Goal: Check status: Check status

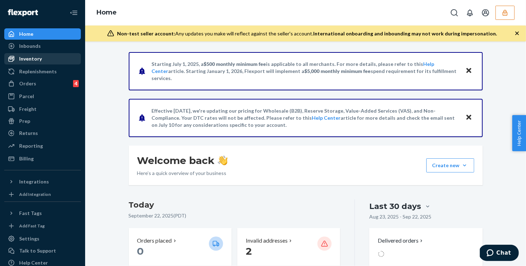
click at [38, 56] on div "Inventory" at bounding box center [30, 58] width 23 height 7
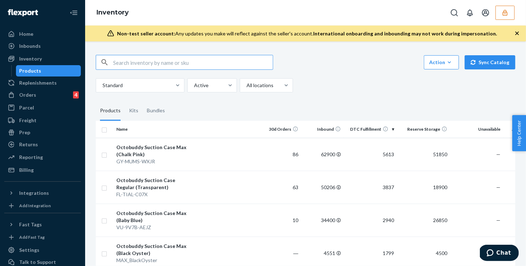
click at [144, 64] on input "text" at bounding box center [193, 62] width 160 height 14
type input "new"
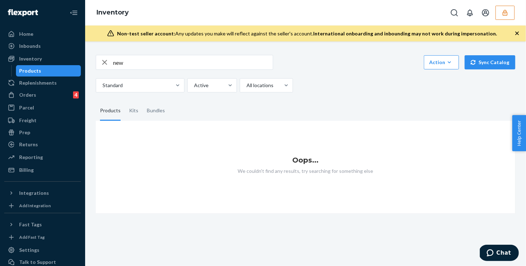
click at [510, 14] on button "button" at bounding box center [505, 13] width 19 height 14
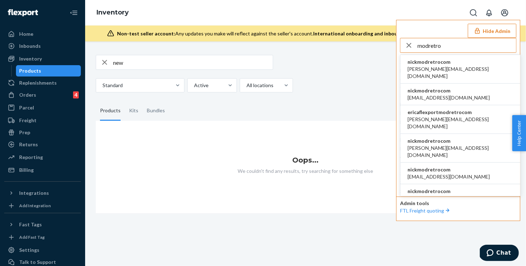
type input "modretro"
click at [436, 67] on span "[PERSON_NAME][EMAIL_ADDRESS][DOMAIN_NAME]" at bounding box center [461, 73] width 106 height 14
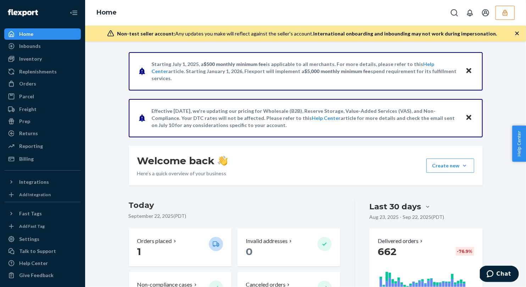
click at [508, 16] on button "button" at bounding box center [505, 13] width 19 height 14
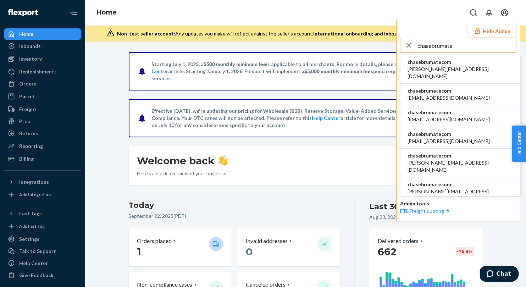
type input "chasebrumate"
click at [450, 63] on span "chasebrumatecom" at bounding box center [461, 62] width 106 height 7
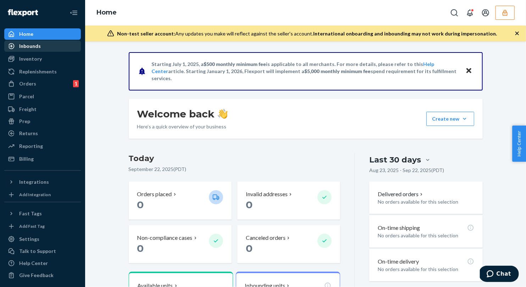
click at [18, 44] on div at bounding box center [13, 46] width 11 height 7
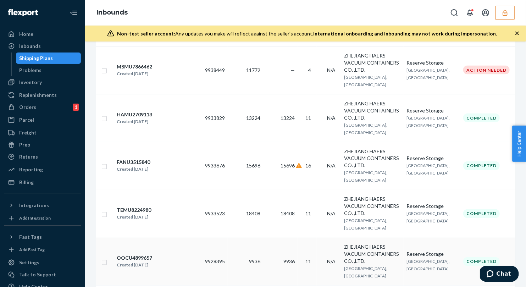
scroll to position [679, 0]
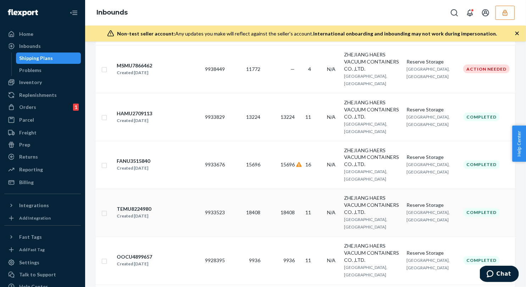
click at [197, 189] on td "TEMU8224980 Created Sep 11, 2025" at bounding box center [158, 213] width 89 height 48
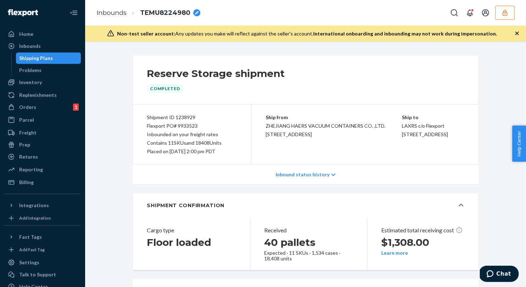
click at [184, 127] on div "Flexport PO# 9933523" at bounding box center [192, 126] width 90 height 9
copy div "9933523"
click at [188, 119] on div "Shipment ID 1238929" at bounding box center [192, 117] width 90 height 9
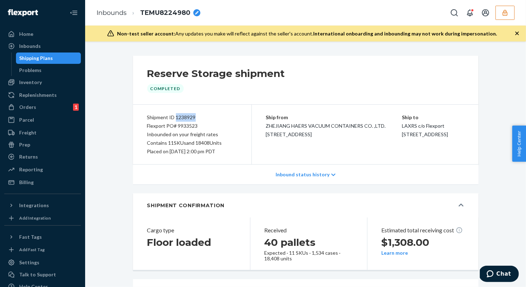
click at [498, 14] on button "button" at bounding box center [505, 13] width 19 height 14
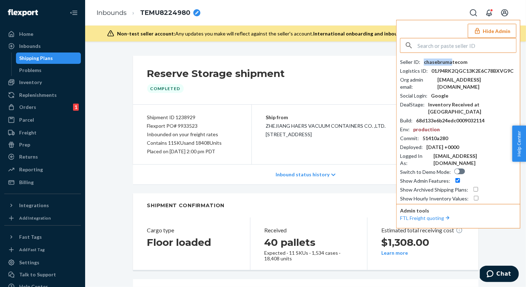
click at [450, 61] on div "chasebrumatecom" at bounding box center [446, 62] width 44 height 7
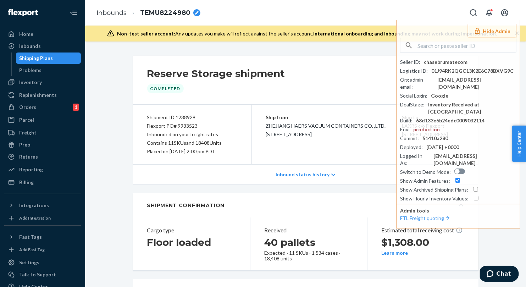
click at [187, 117] on div "Shipment ID 1238929" at bounding box center [192, 117] width 90 height 9
copy div "1238929"
click at [221, 149] on div "Placed on 09/11/2025 at 2:00 pm PDT" at bounding box center [192, 151] width 90 height 9
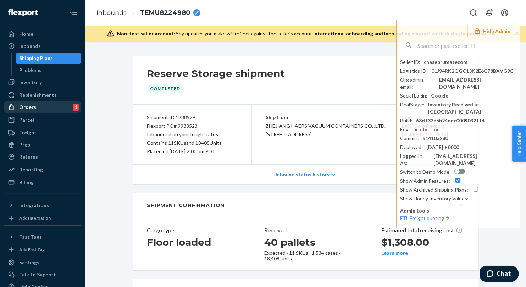
click at [34, 107] on div "Orders" at bounding box center [27, 107] width 17 height 7
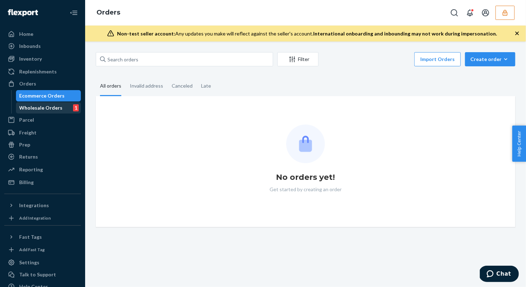
click at [39, 111] on div "Wholesale Orders" at bounding box center [41, 107] width 43 height 7
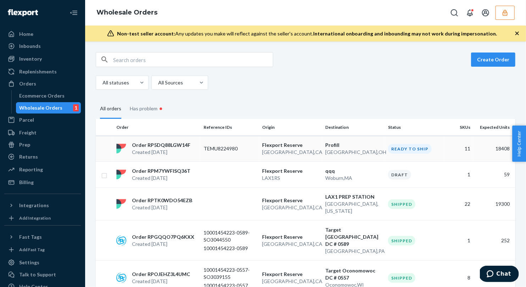
click at [235, 153] on td "TEMU8224980" at bounding box center [230, 149] width 59 height 26
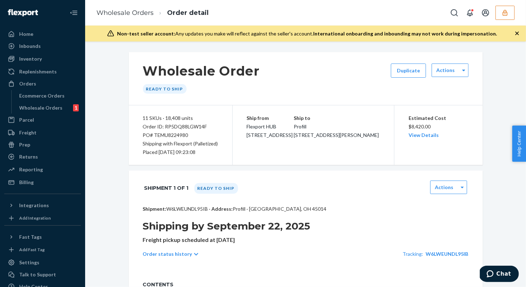
click at [183, 208] on p "Shipment: W6LWEUNDL95IB · Address: Profill · Fairfield, OH 45014" at bounding box center [306, 208] width 326 height 7
copy p "W6LWEUNDL95IB"
